Goal: Information Seeking & Learning: Understand process/instructions

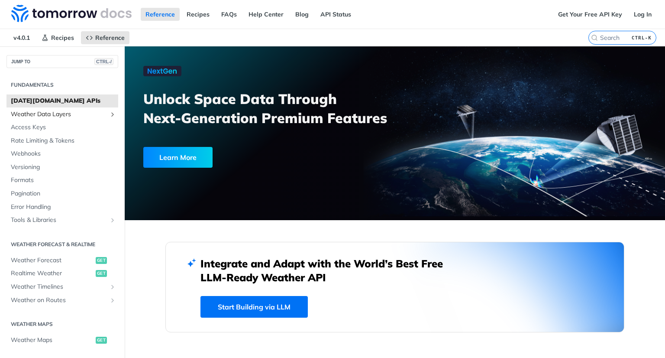
click at [43, 110] on span "Weather Data Layers" at bounding box center [59, 114] width 96 height 9
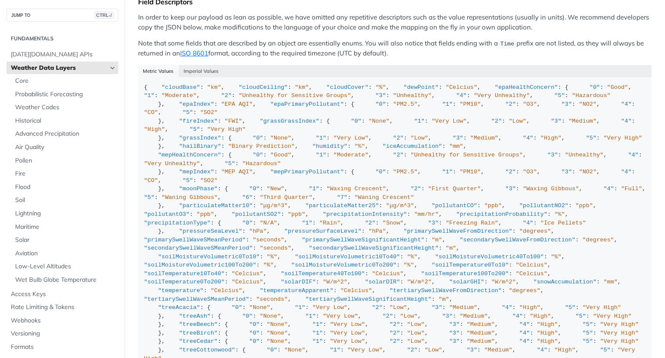
scroll to position [950, 0]
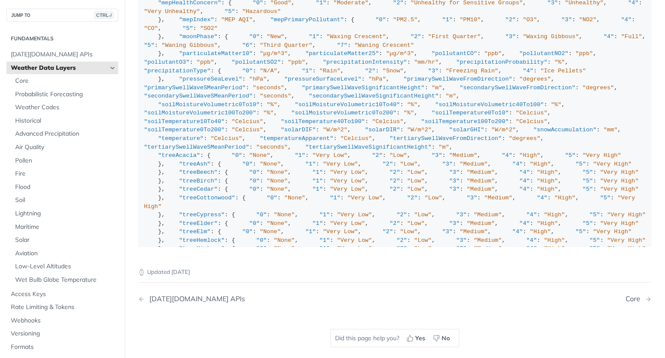
click at [55, 52] on span "[DATE][DOMAIN_NAME] APIs" at bounding box center [63, 54] width 105 height 9
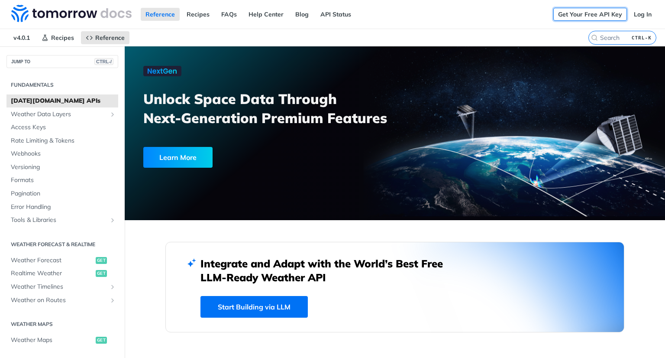
click at [596, 16] on link "Get Your Free API Key" at bounding box center [590, 14] width 74 height 13
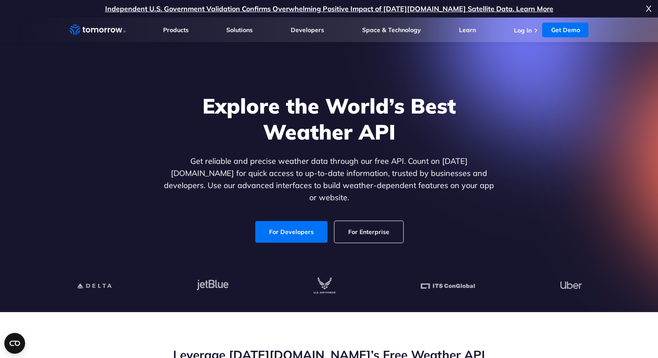
drag, startPoint x: 0, startPoint y: 0, endPoint x: 103, endPoint y: 35, distance: 109.2
click at [103, 35] on link "Weather Intelligence Solutions" at bounding box center [98, 29] width 56 height 13
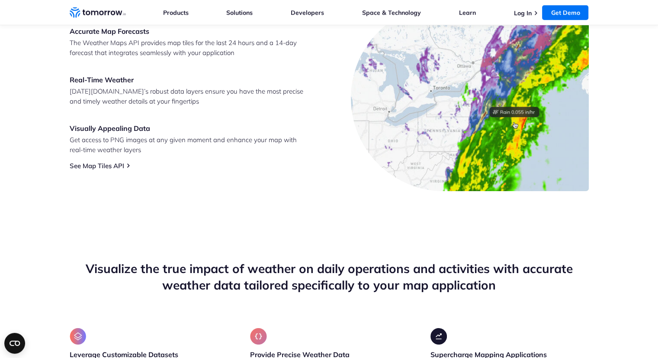
scroll to position [413, 0]
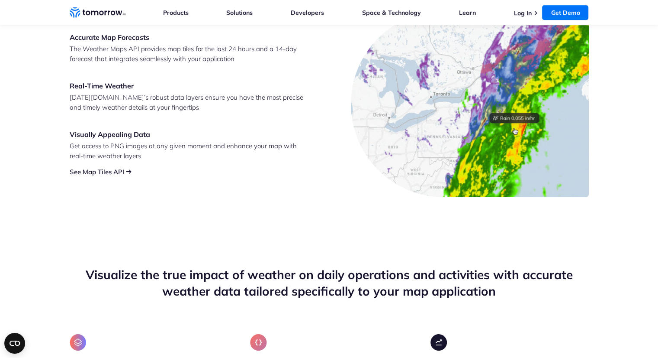
click at [106, 169] on link "See Map Tiles API" at bounding box center [97, 172] width 55 height 8
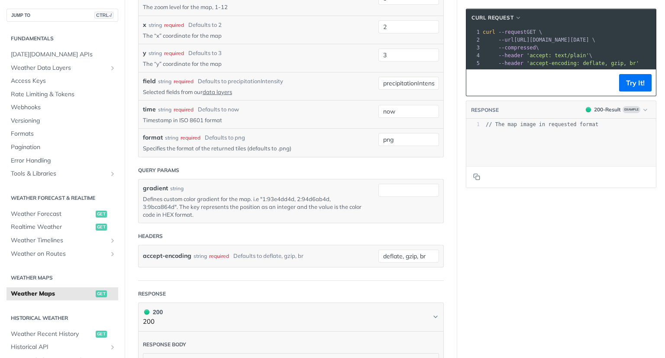
scroll to position [970, 0]
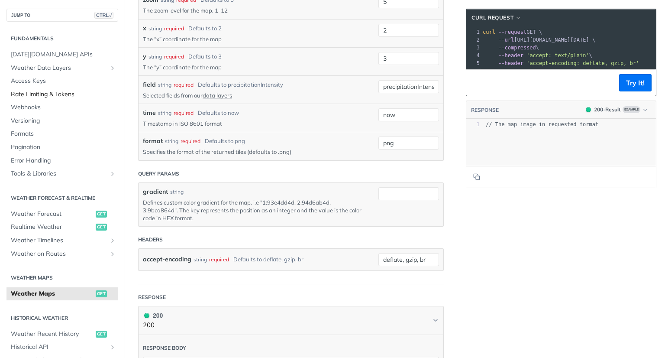
click at [36, 96] on span "Rate Limiting & Tokens" at bounding box center [63, 94] width 105 height 9
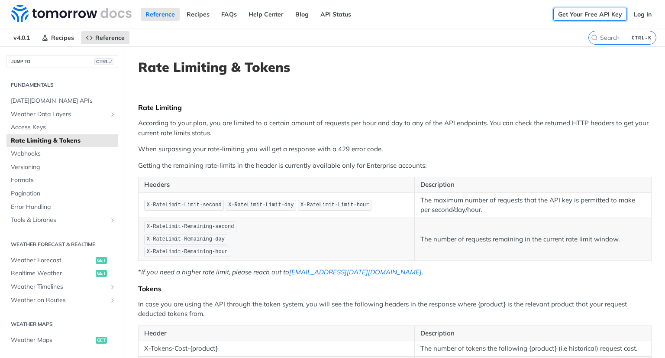
click at [594, 13] on link "Get Your Free API Key" at bounding box center [590, 14] width 74 height 13
